Goal: Task Accomplishment & Management: Manage account settings

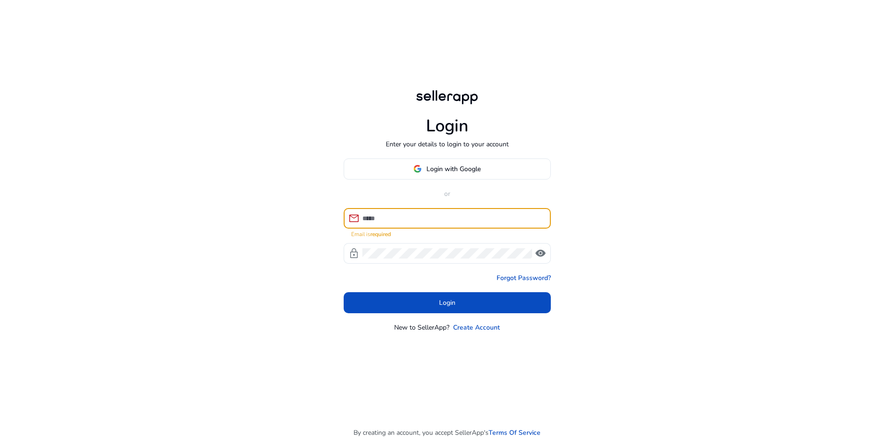
drag, startPoint x: 401, startPoint y: 223, endPoint x: 407, endPoint y: 220, distance: 6.7
click at [403, 222] on input at bounding box center [452, 218] width 181 height 10
paste input "**********"
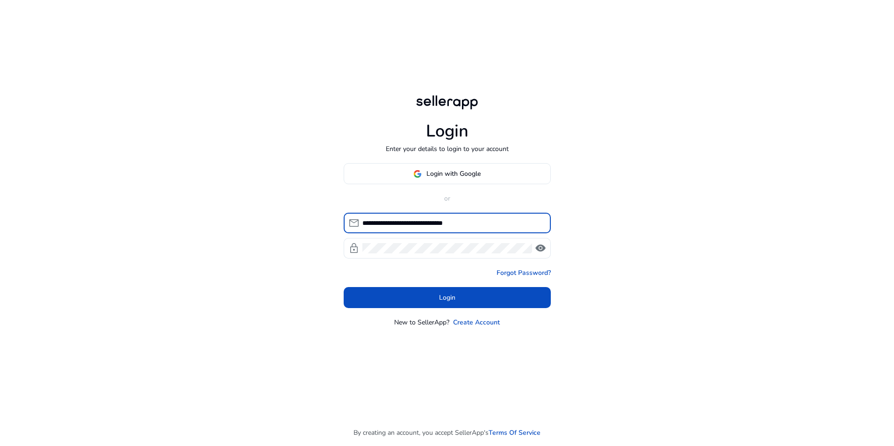
type input "**********"
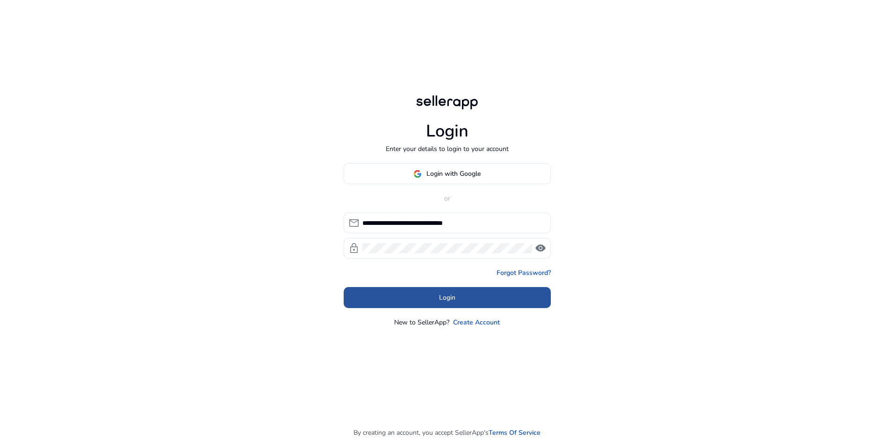
click at [400, 297] on span at bounding box center [447, 298] width 207 height 22
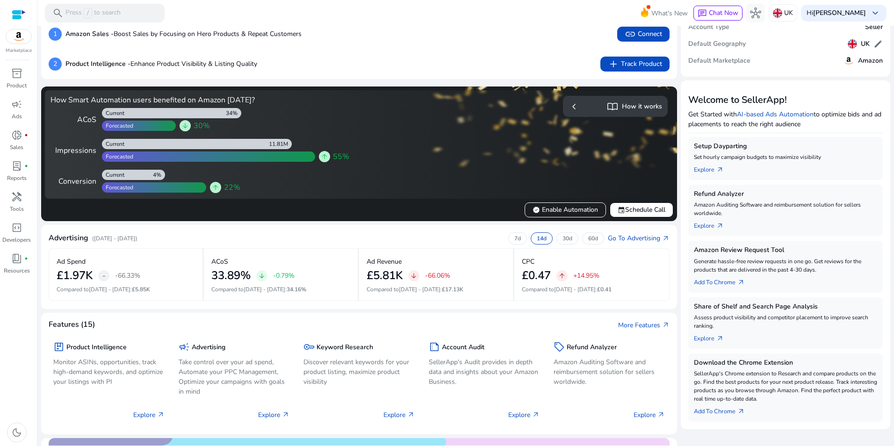
scroll to position [47, 0]
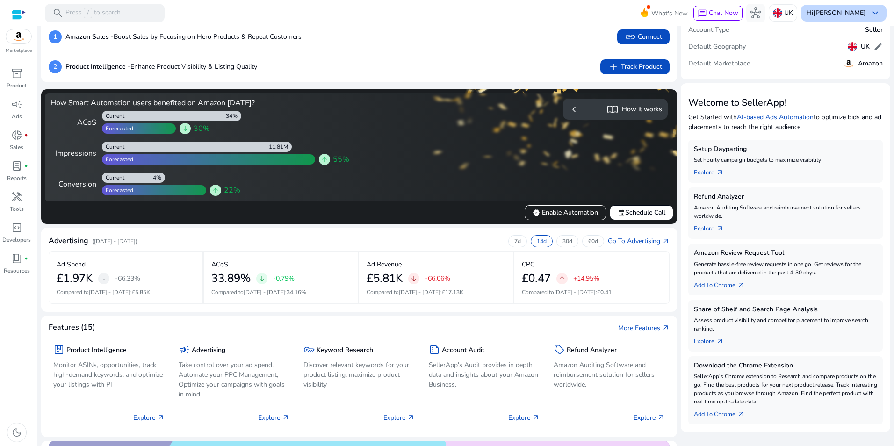
click at [850, 10] on b "[PERSON_NAME]" at bounding box center [839, 12] width 53 height 9
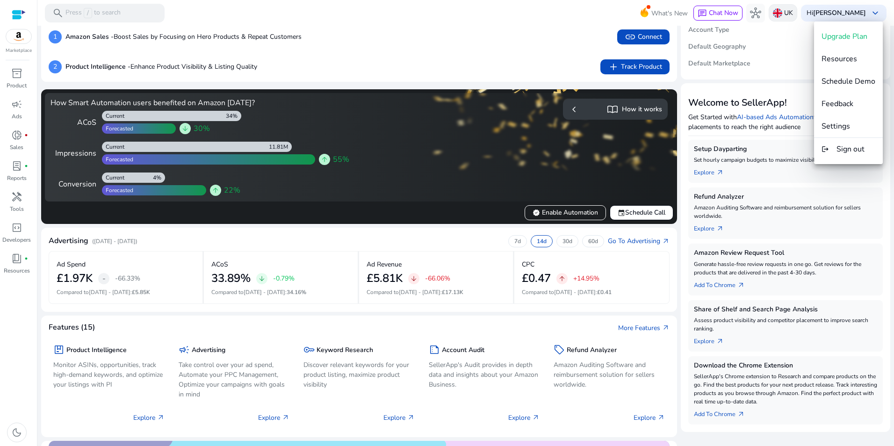
click at [779, 12] on div at bounding box center [447, 223] width 894 height 446
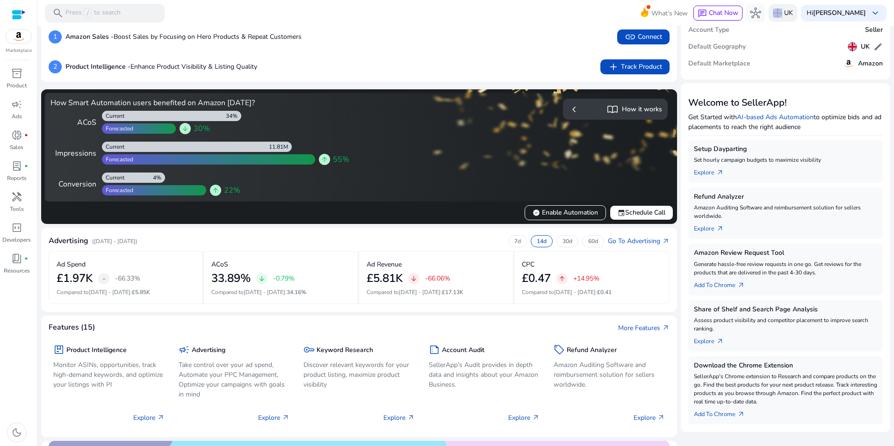
click at [781, 14] on div "UK" at bounding box center [783, 12] width 29 height 17
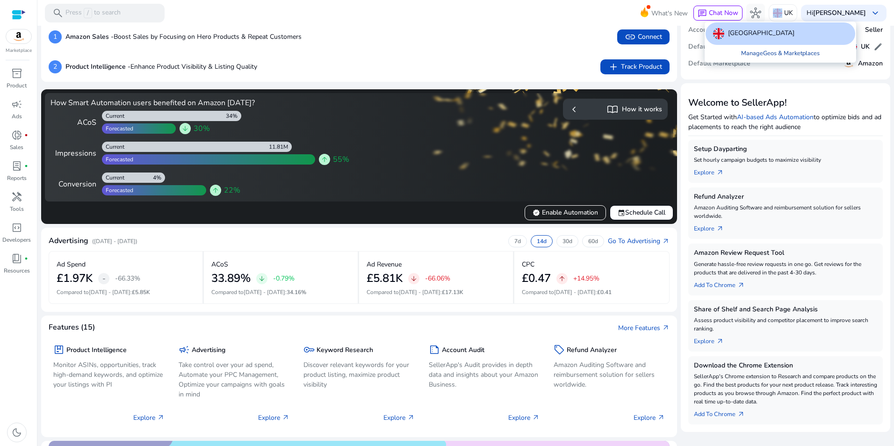
click at [762, 53] on link "Manage Geos & Marketplaces" at bounding box center [781, 53] width 94 height 17
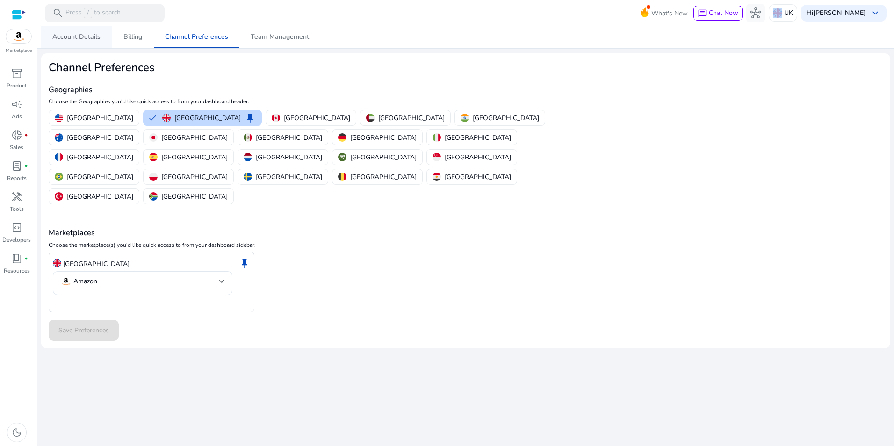
click at [85, 40] on span "Account Details" at bounding box center [76, 37] width 48 height 7
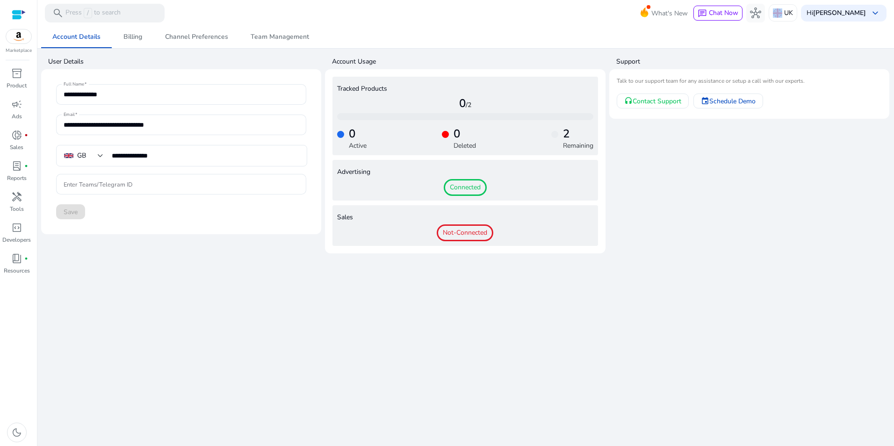
click at [18, 35] on img at bounding box center [18, 36] width 25 height 14
click at [18, 14] on div at bounding box center [19, 14] width 14 height 11
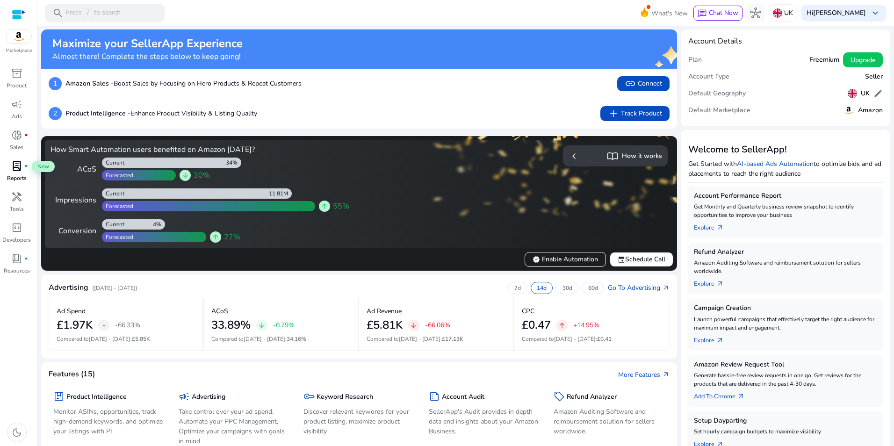
click at [25, 171] on div "lab_profile fiber_manual_record" at bounding box center [17, 166] width 26 height 15
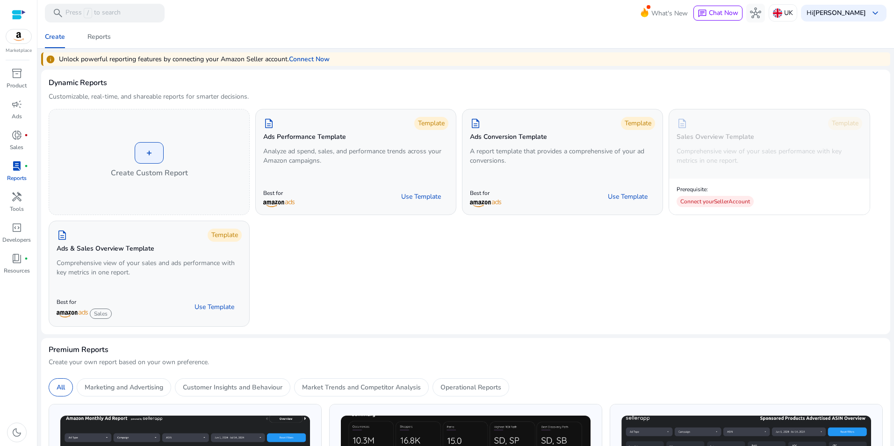
click at [12, 37] on img at bounding box center [18, 36] width 25 height 14
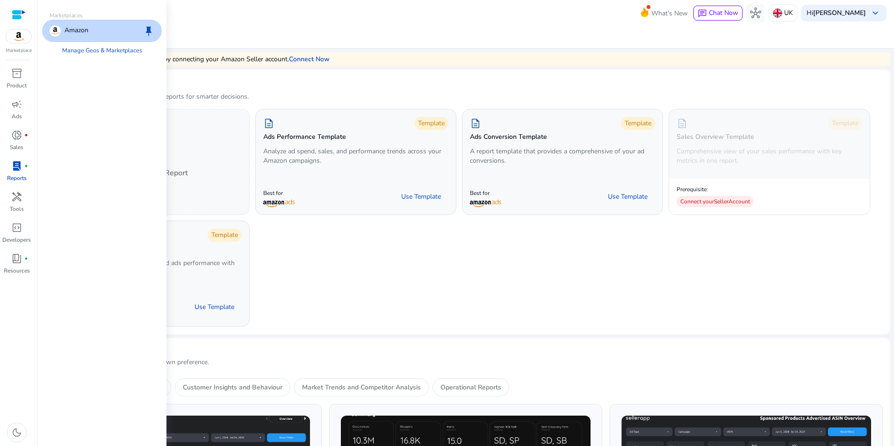
click at [16, 14] on div at bounding box center [19, 14] width 14 height 11
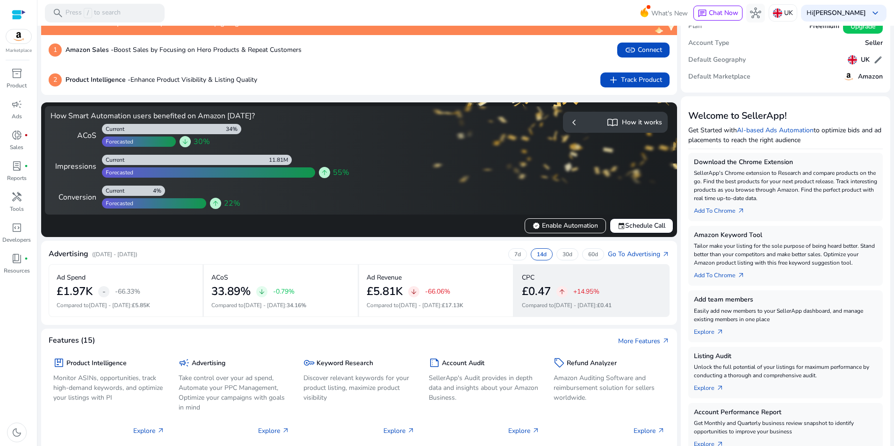
scroll to position [47, 0]
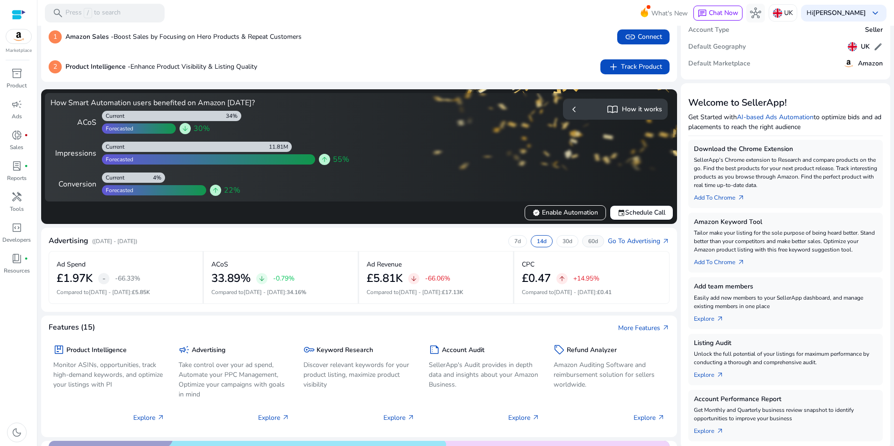
click at [590, 240] on p "60d" at bounding box center [593, 241] width 10 height 7
click at [514, 239] on p "7d" at bounding box center [517, 241] width 7 height 7
click at [588, 240] on p "60d" at bounding box center [593, 241] width 10 height 7
